Goal: Information Seeking & Learning: Understand process/instructions

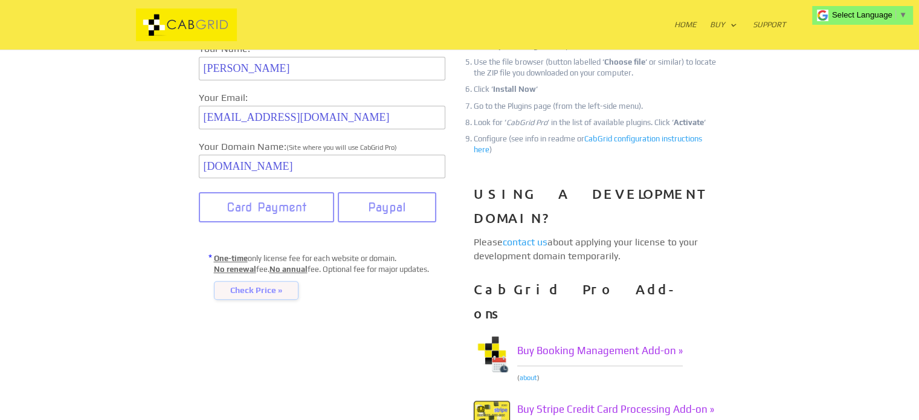
scroll to position [76, 0]
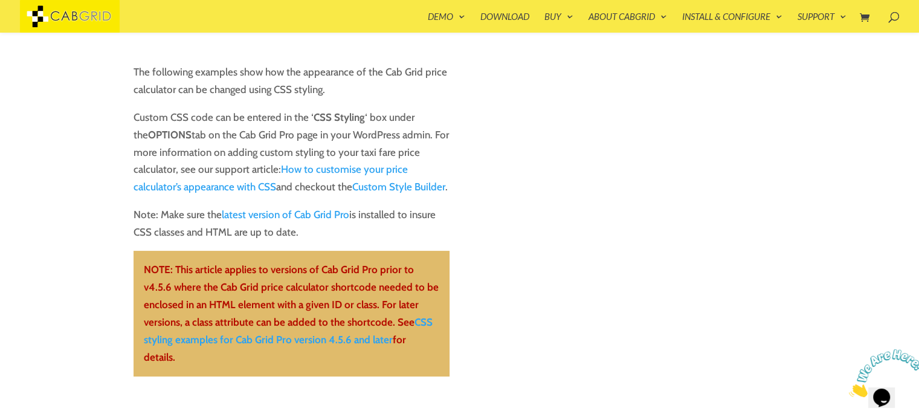
scroll to position [149, 0]
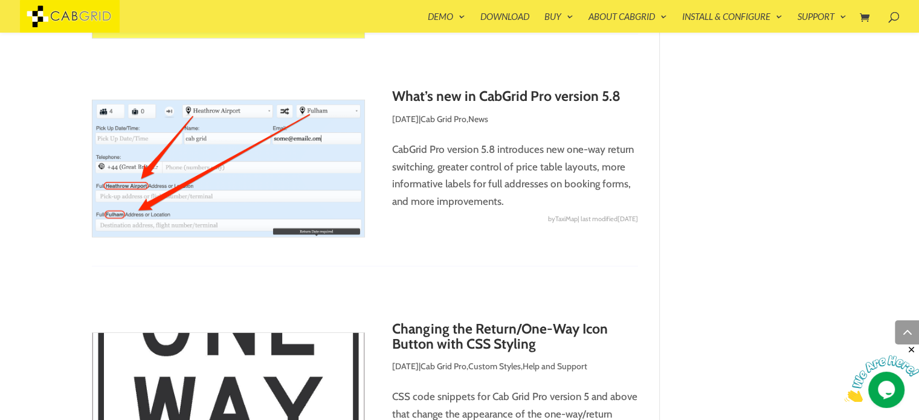
scroll to position [3669, 0]
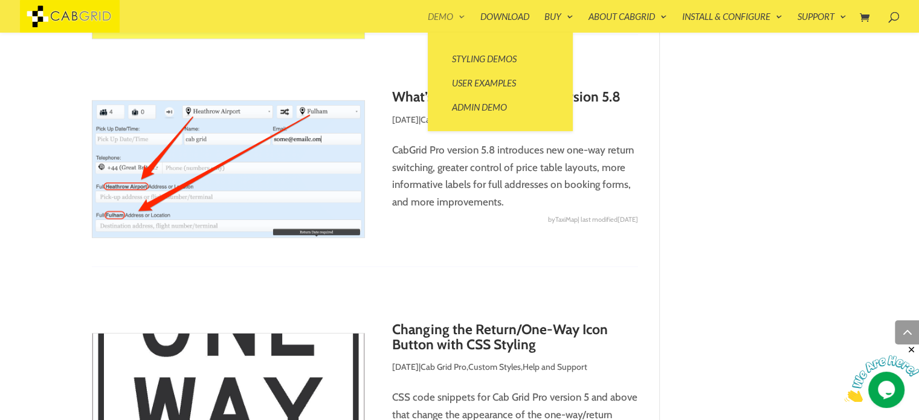
click at [448, 15] on link "Demo" at bounding box center [446, 22] width 37 height 21
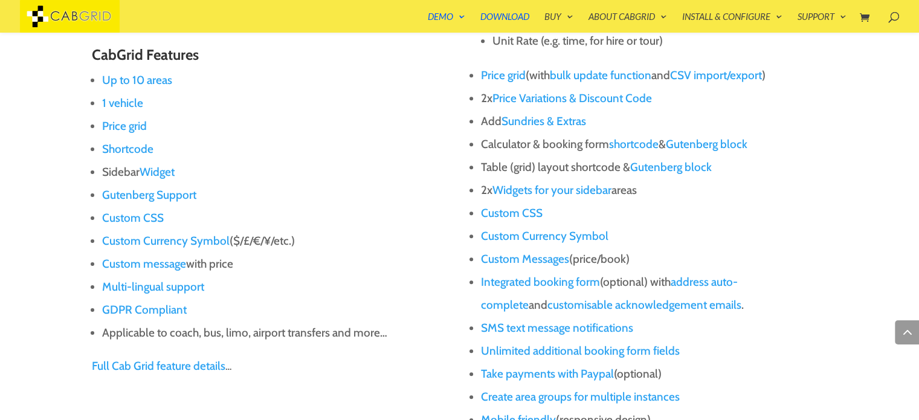
scroll to position [1004, 0]
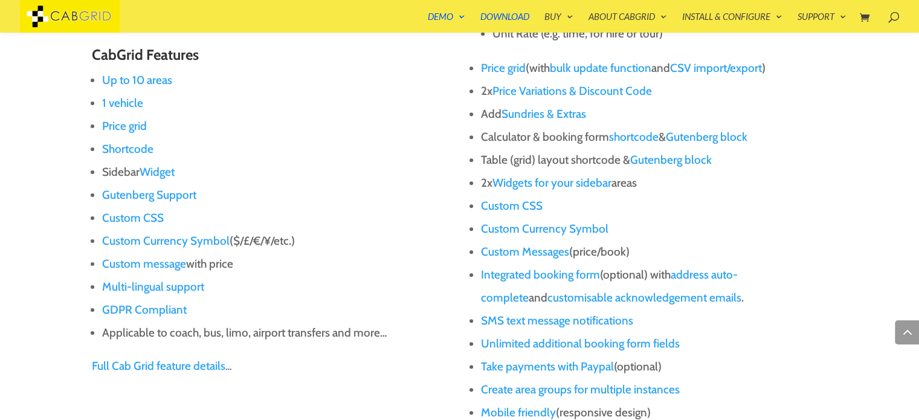
click at [640, 138] on link "shortcode" at bounding box center [634, 137] width 50 height 14
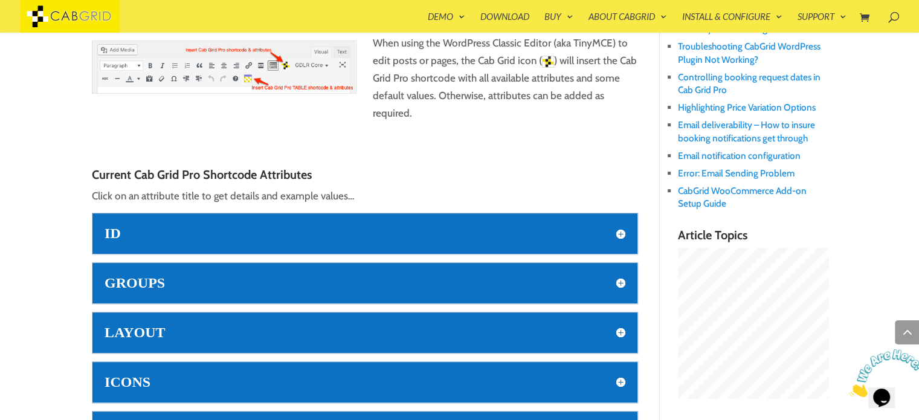
scroll to position [542, 0]
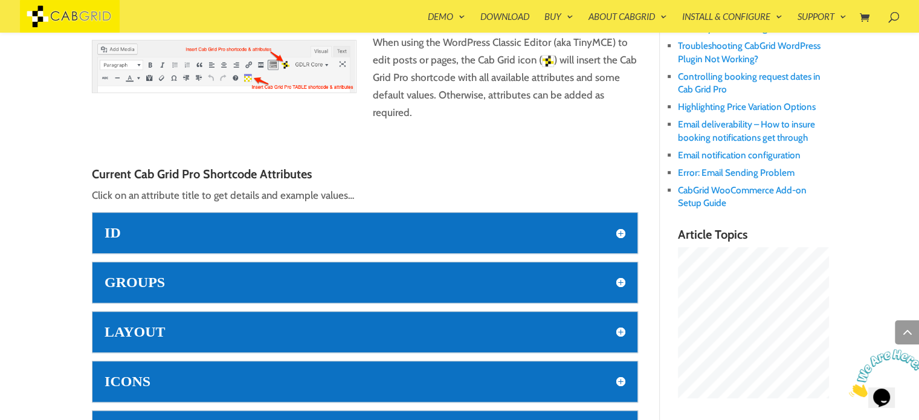
click at [334, 225] on h5 "ID" at bounding box center [365, 233] width 521 height 16
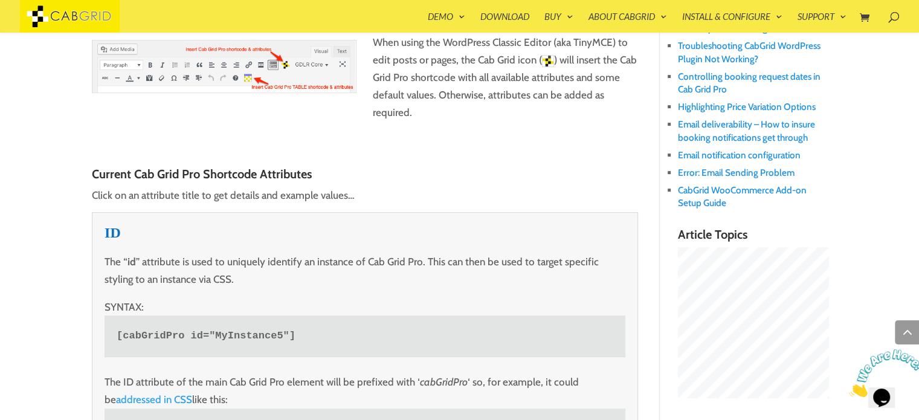
click at [334, 225] on h5 "ID" at bounding box center [365, 233] width 521 height 16
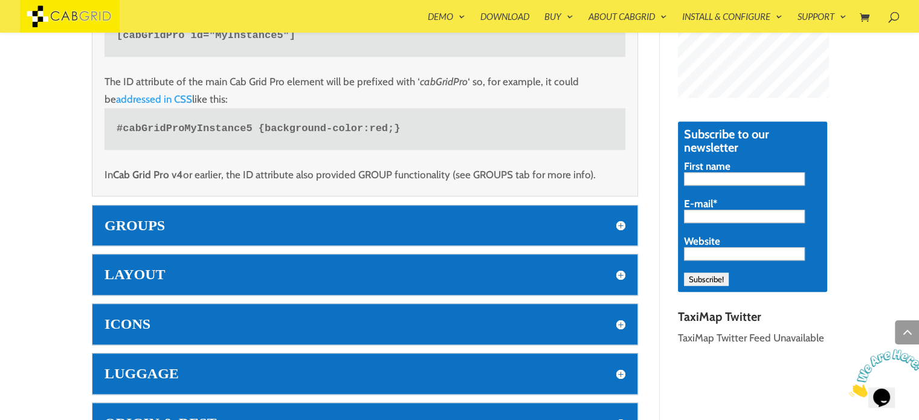
scroll to position [886, 0]
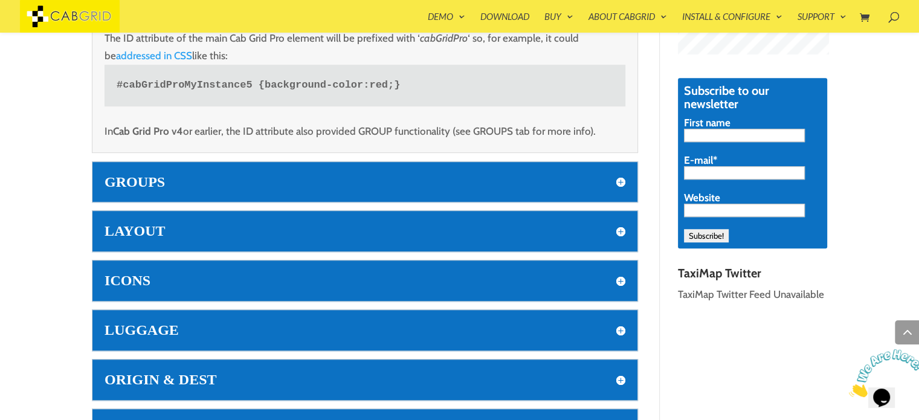
click at [218, 177] on h5 "GROUPS" at bounding box center [365, 182] width 521 height 16
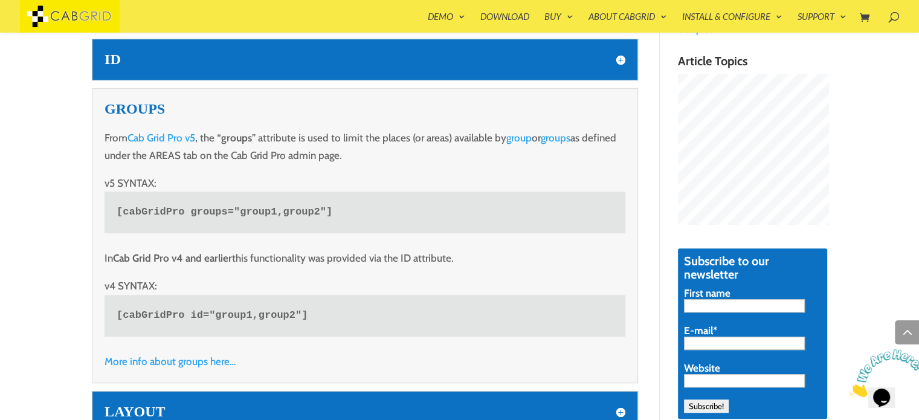
scroll to position [713, 0]
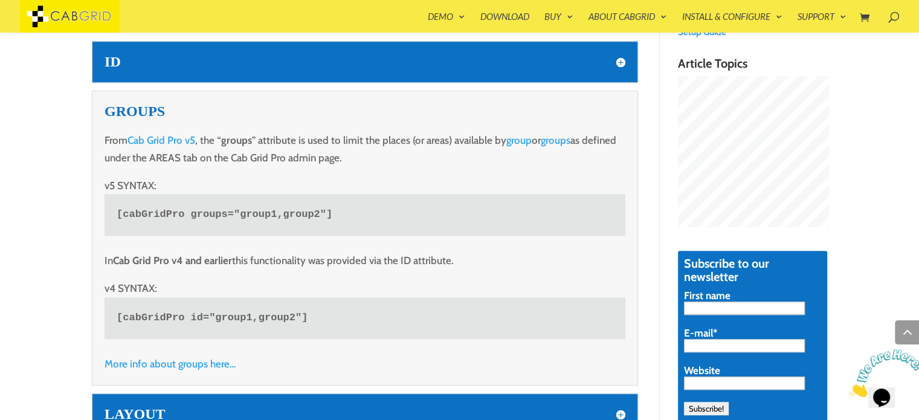
click at [145, 57] on h5 "ID" at bounding box center [365, 62] width 521 height 16
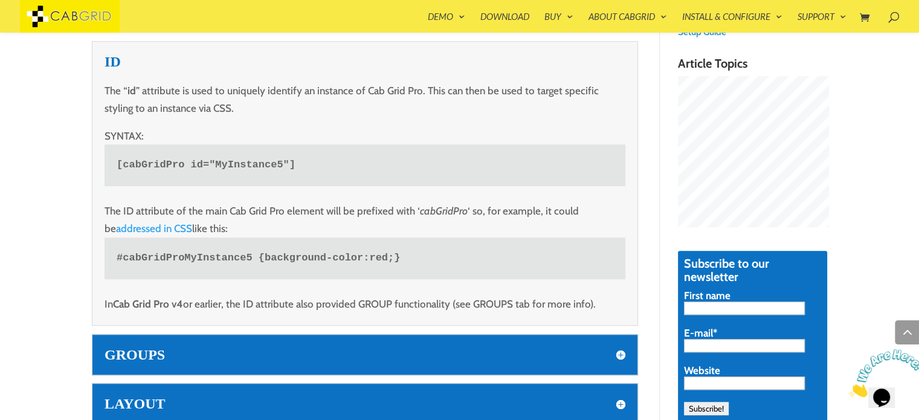
click at [203, 54] on h5 "ID" at bounding box center [365, 62] width 521 height 16
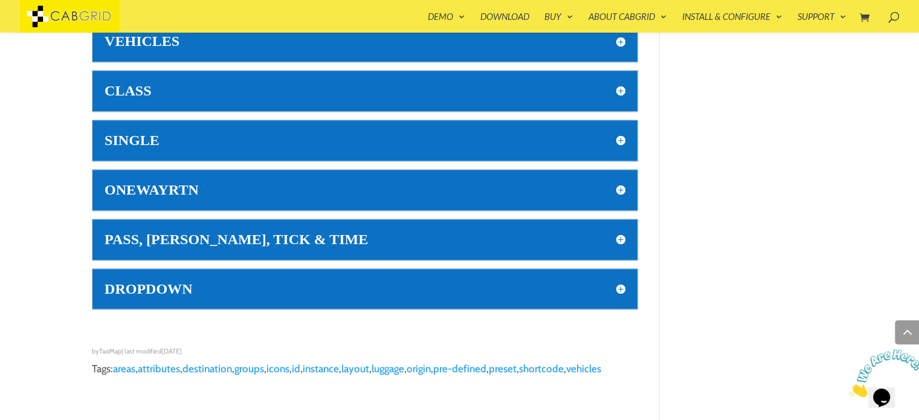
scroll to position [1277, 0]
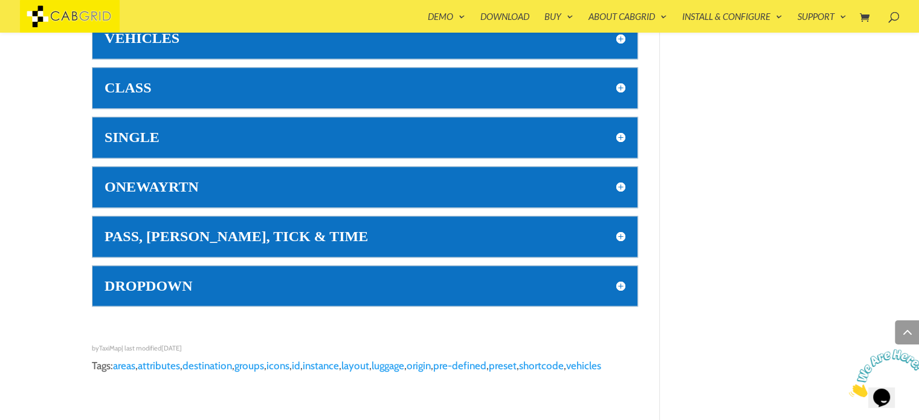
click at [278, 280] on h5 "DROPDOWN" at bounding box center [365, 286] width 521 height 16
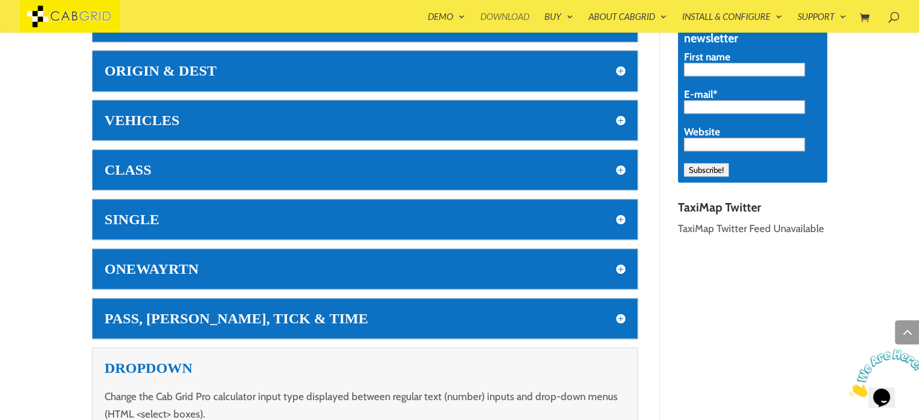
scroll to position [951, 0]
